Goal: Task Accomplishment & Management: Manage account settings

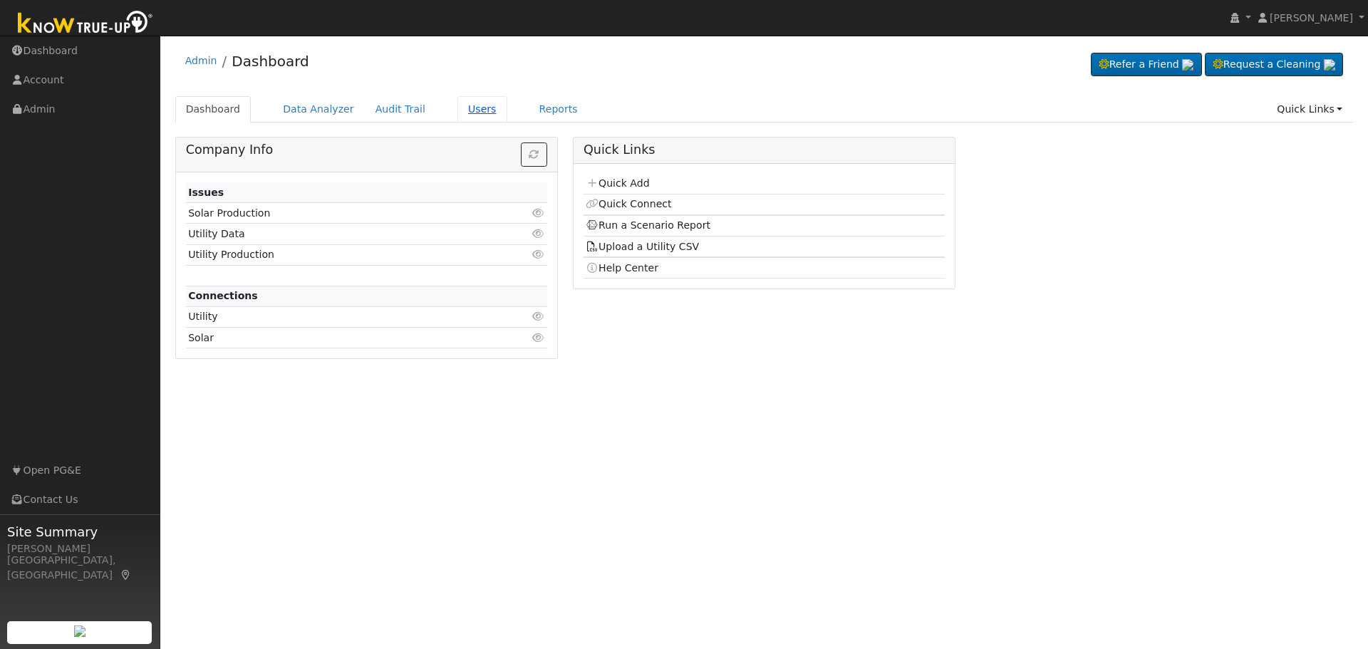
click at [463, 107] on link "Users" at bounding box center [482, 109] width 50 height 26
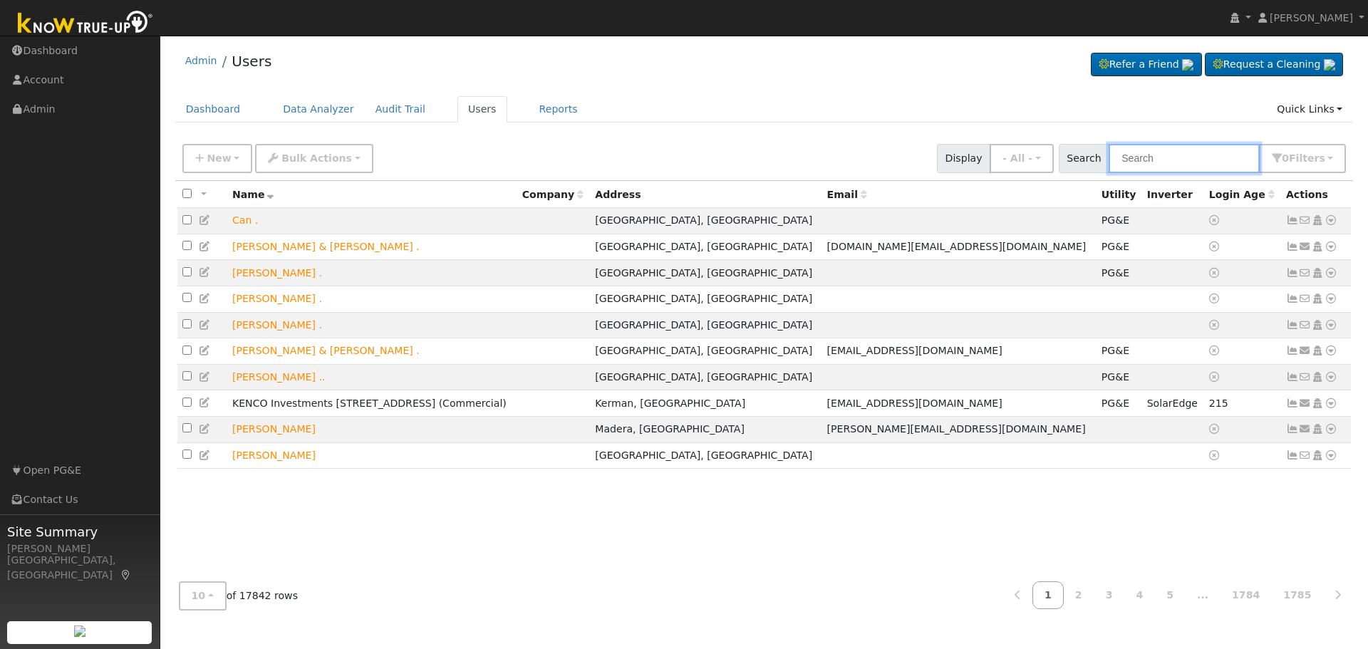
click at [1175, 160] on input "text" at bounding box center [1184, 158] width 151 height 29
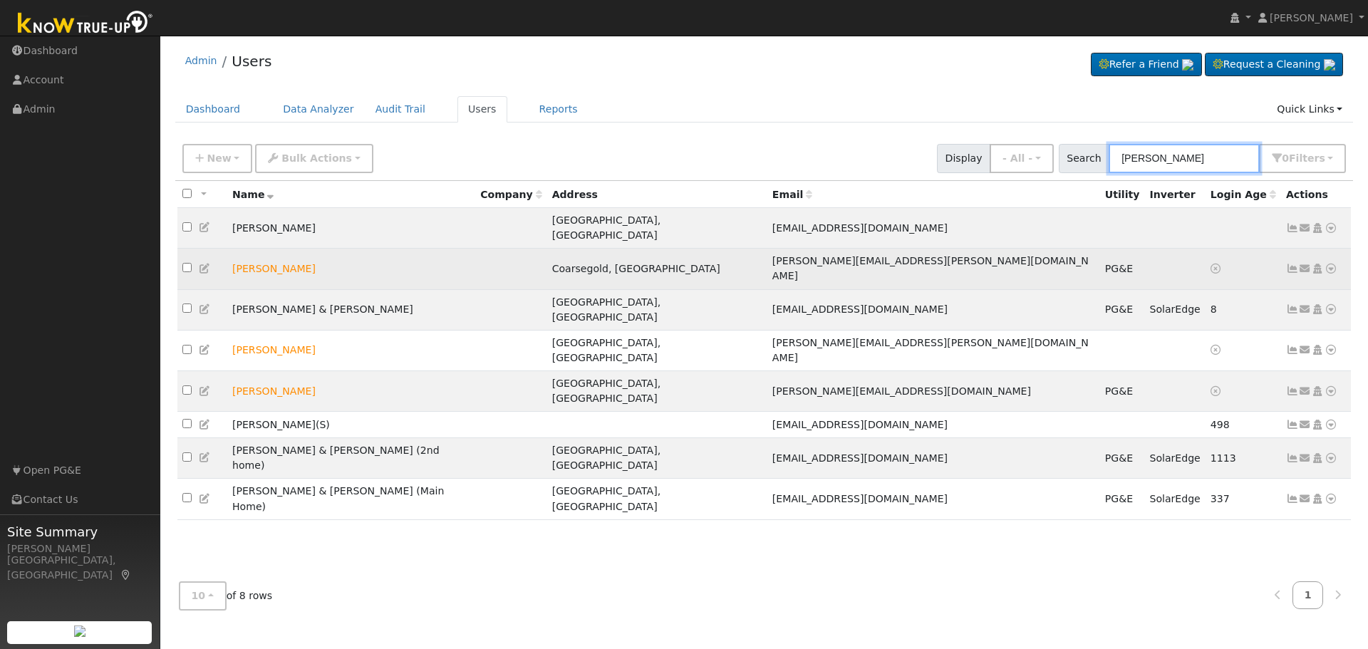
type input "[PERSON_NAME]"
click at [1317, 264] on icon at bounding box center [1317, 269] width 13 height 10
